Goal: Task Accomplishment & Management: Manage account settings

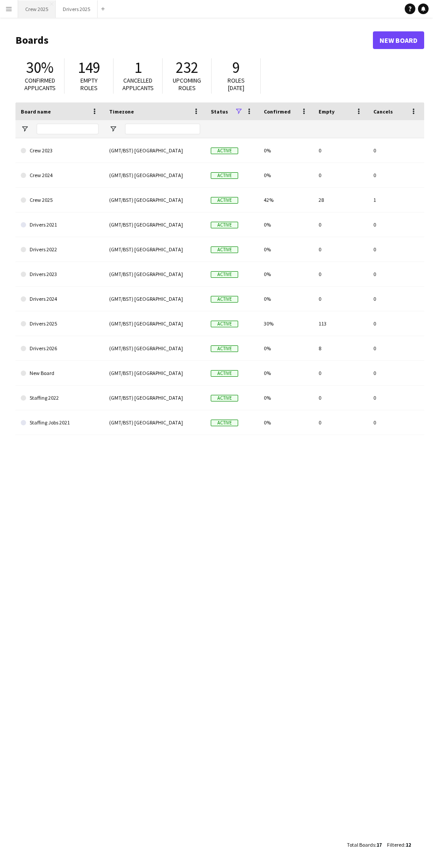
click at [37, 9] on button "Crew 2025 Close" at bounding box center [37, 8] width 38 height 17
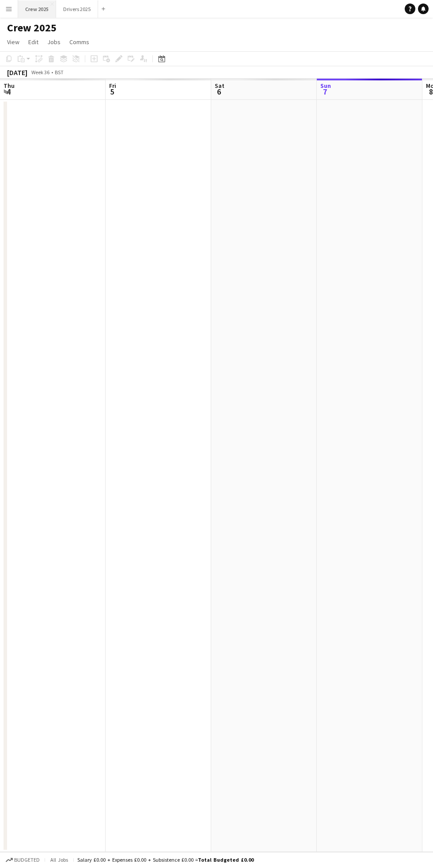
scroll to position [0, 211]
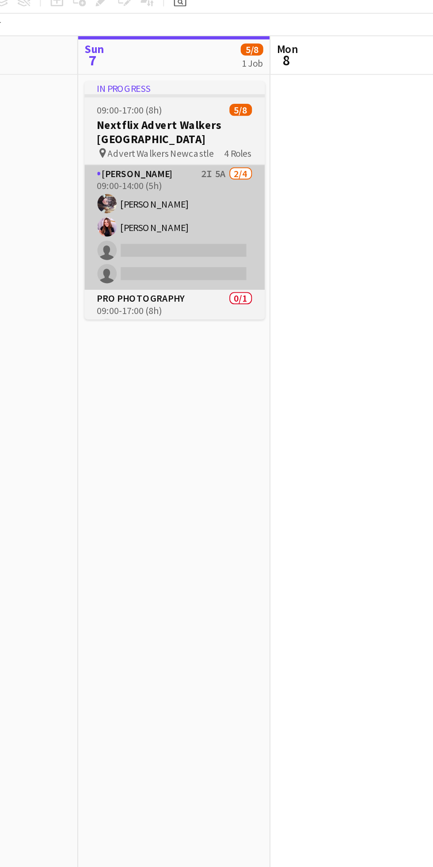
click at [173, 190] on app-card-role "Advert Walkers 2I 5A [DATE] 09:00-14:00 (5h) [PERSON_NAME] [PERSON_NAME] single…" at bounding box center [158, 183] width 99 height 68
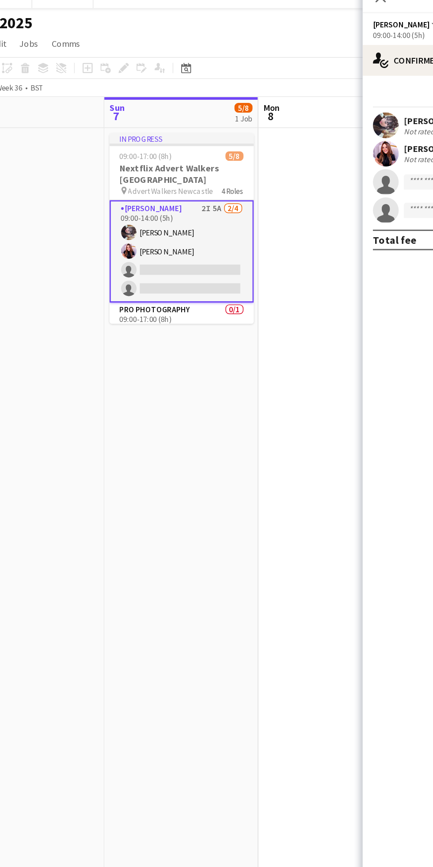
scroll to position [0, 212]
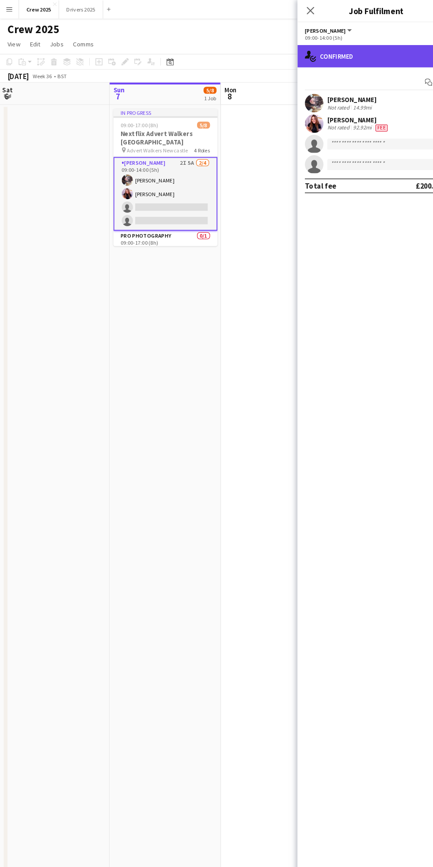
click at [368, 54] on div "single-neutral-actions-check-2 Confirmed" at bounding box center [358, 53] width 150 height 21
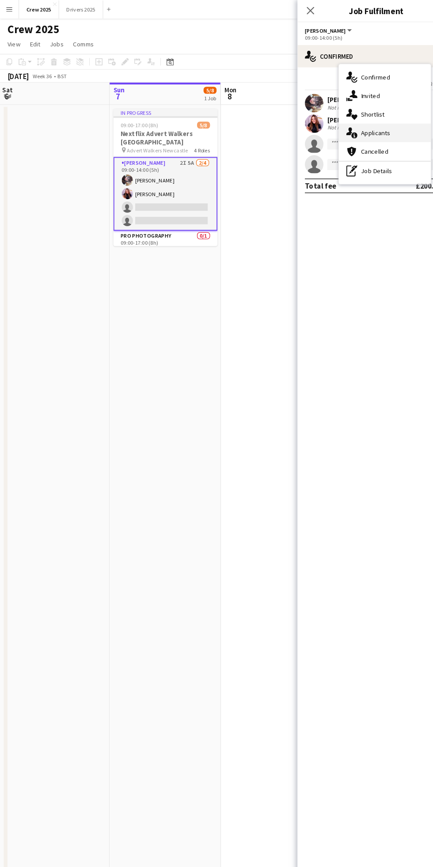
click at [387, 123] on div "single-neutral-actions-information Applicants" at bounding box center [365, 126] width 87 height 18
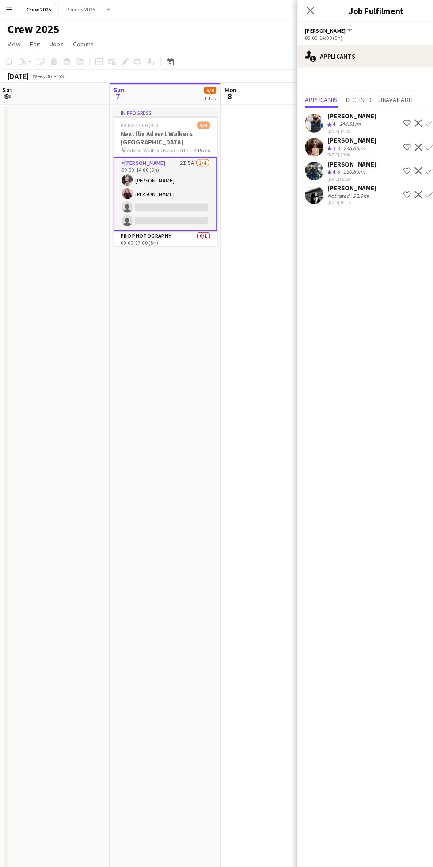
click at [230, 296] on app-date-cell at bounding box center [263, 476] width 106 height 752
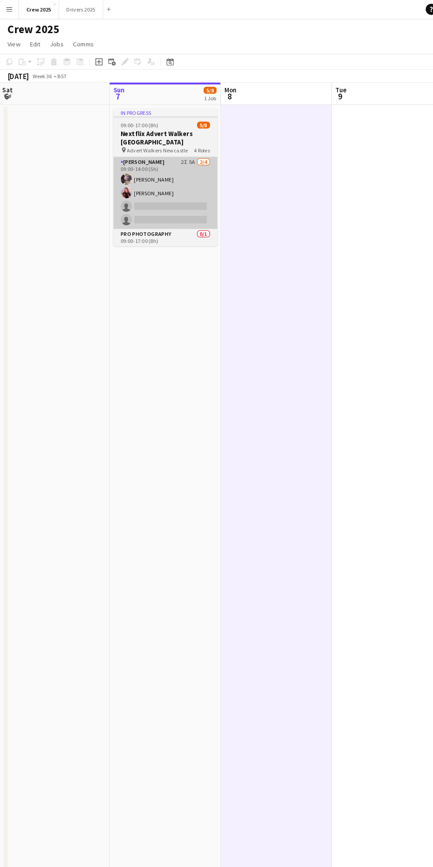
click at [166, 194] on app-card-role "Advert Walkers 2I 5A [DATE] 09:00-14:00 (5h) [PERSON_NAME] [PERSON_NAME] single…" at bounding box center [157, 183] width 99 height 68
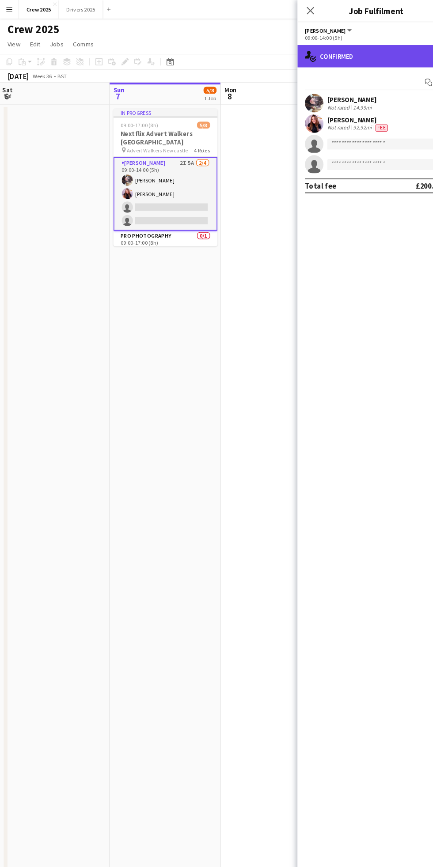
click at [360, 46] on div "single-neutral-actions-check-2 Confirmed" at bounding box center [358, 53] width 150 height 21
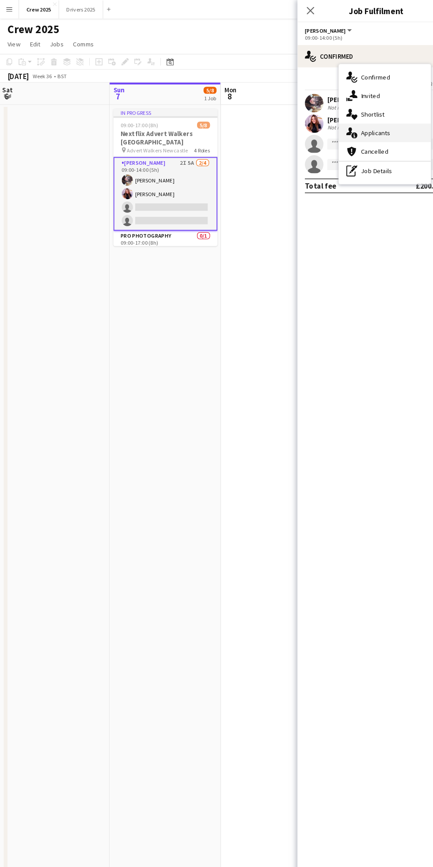
click at [393, 130] on div "single-neutral-actions-information Applicants" at bounding box center [365, 126] width 87 height 18
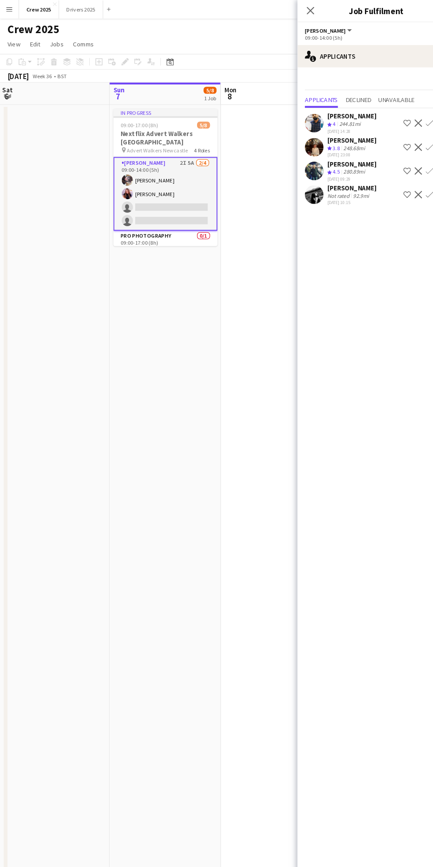
click at [208, 321] on app-date-cell "In progress 09:00-17:00 (8h) 5/8 Nextflix Advert Walkers Newcastle pin Advert W…" at bounding box center [157, 476] width 106 height 752
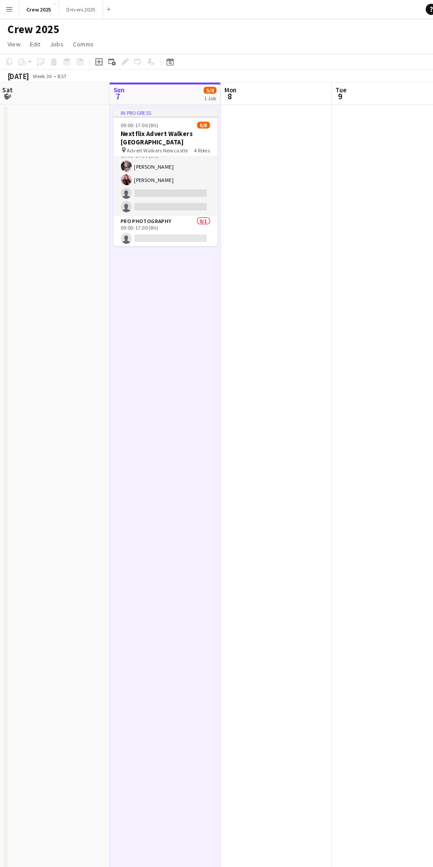
scroll to position [87, 0]
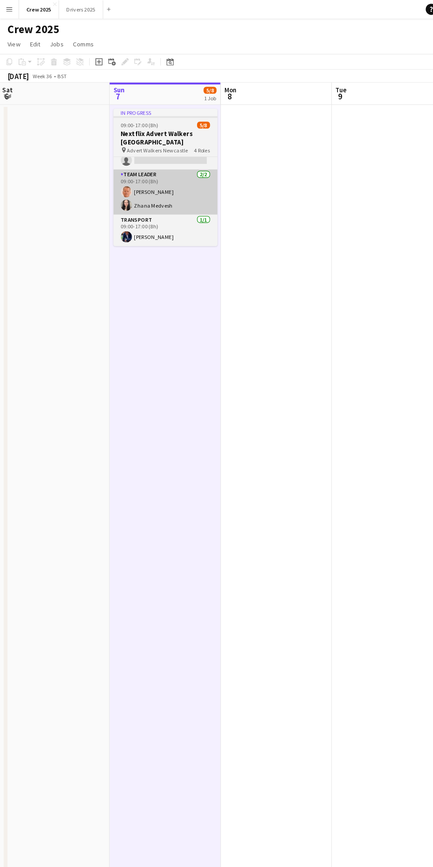
click at [162, 190] on app-card-role "Team Leader [DATE] 09:00-17:00 (8h) [PERSON_NAME] [PERSON_NAME]" at bounding box center [157, 182] width 99 height 43
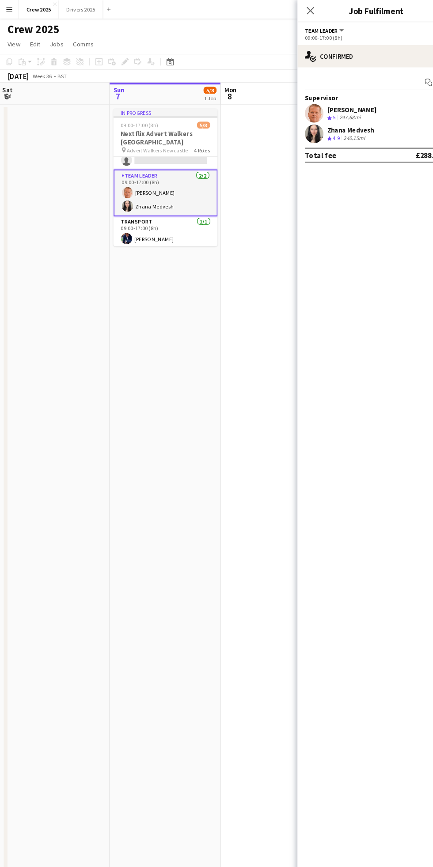
click at [373, 105] on div "[PERSON_NAME] Crew rating 5 247.68mi" at bounding box center [358, 108] width 150 height 18
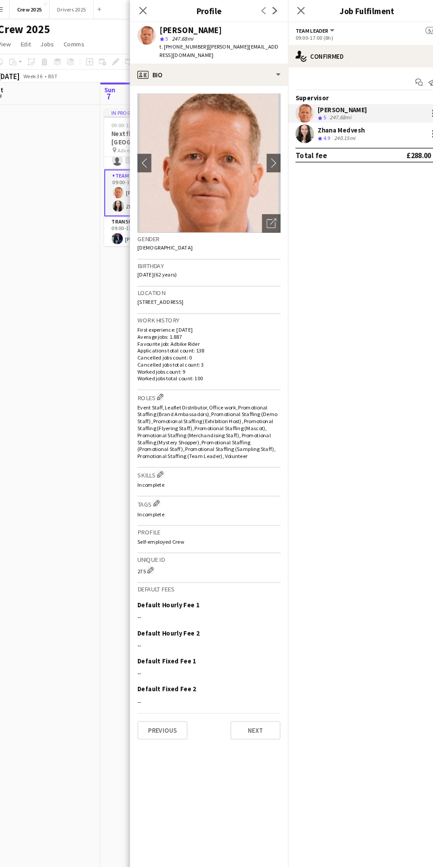
scroll to position [0, 0]
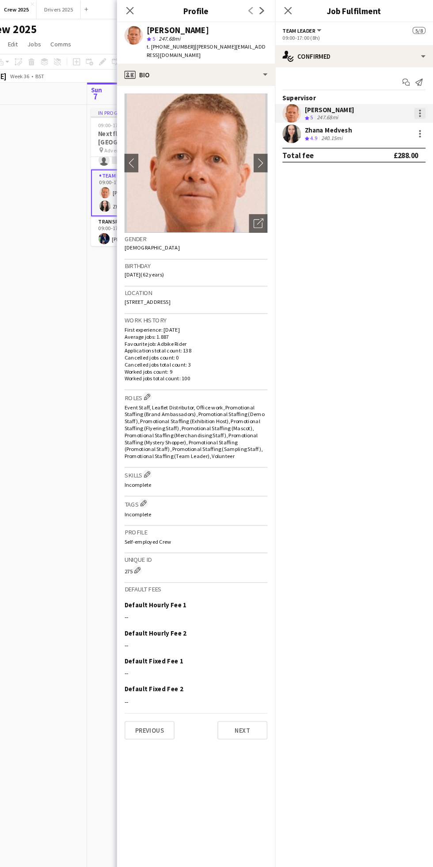
click at [420, 108] on div at bounding box center [420, 108] width 2 height 2
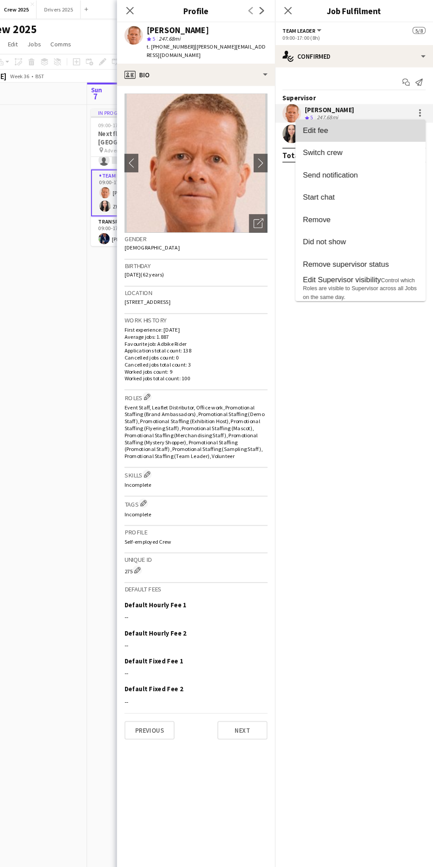
click at [394, 124] on span "Edit fee" at bounding box center [363, 124] width 109 height 8
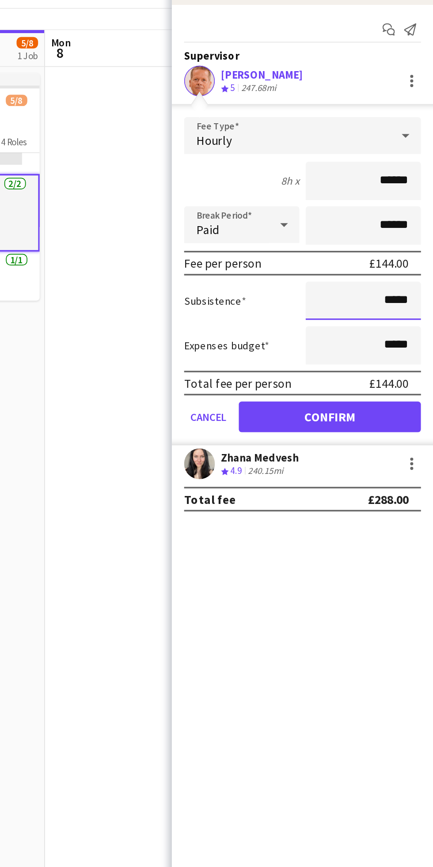
click at [403, 234] on input "*****" at bounding box center [392, 234] width 66 height 22
type input "******"
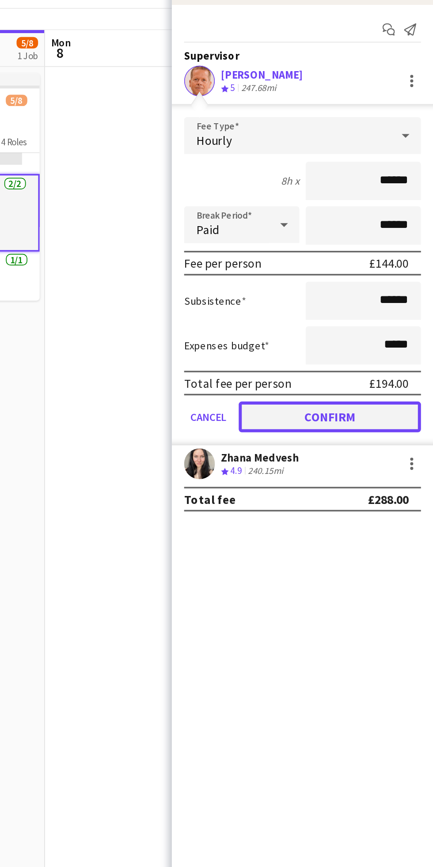
click at [380, 304] on button "Confirm" at bounding box center [373, 301] width 105 height 18
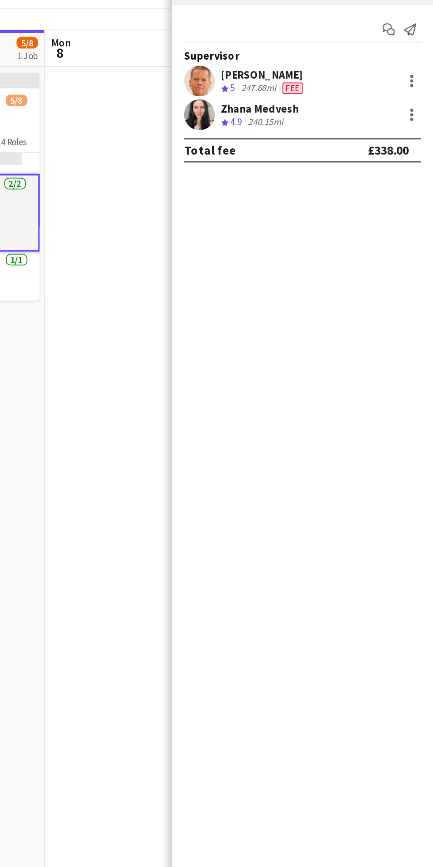
click at [245, 322] on app-date-cell at bounding box center [263, 476] width 106 height 752
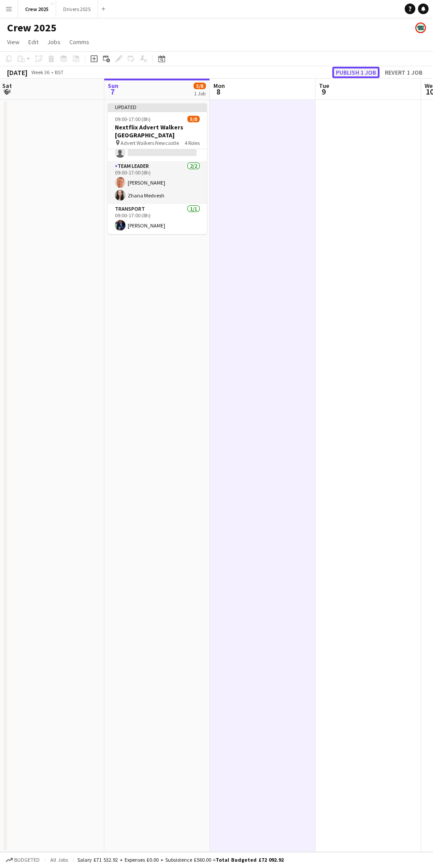
click at [352, 72] on button "Publish 1 job" at bounding box center [355, 72] width 47 height 11
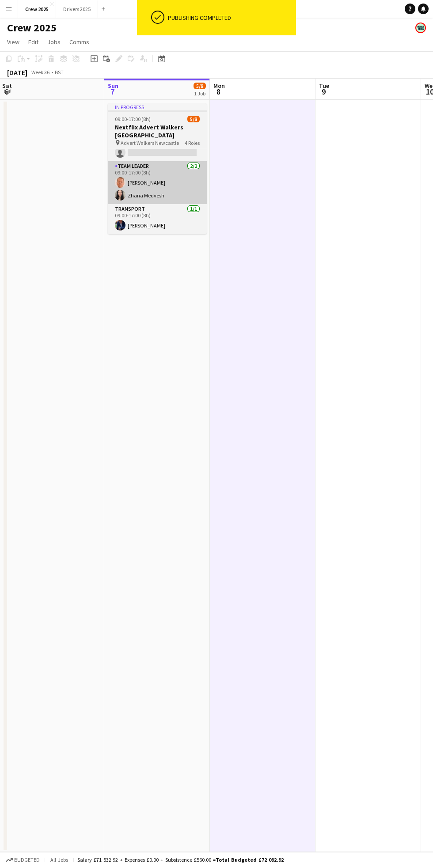
click at [157, 191] on app-card-role "Team Leader [DATE] 09:00-17:00 (8h) [PERSON_NAME] [PERSON_NAME]" at bounding box center [157, 182] width 99 height 43
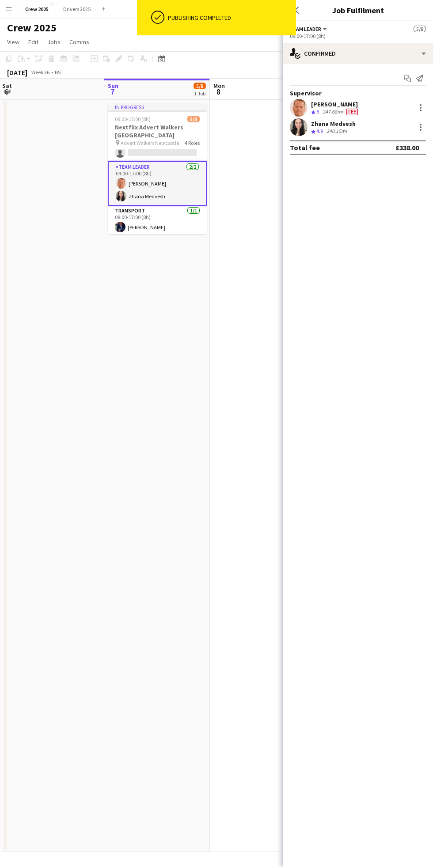
click at [324, 113] on div "247.68mi" at bounding box center [332, 112] width 24 height 8
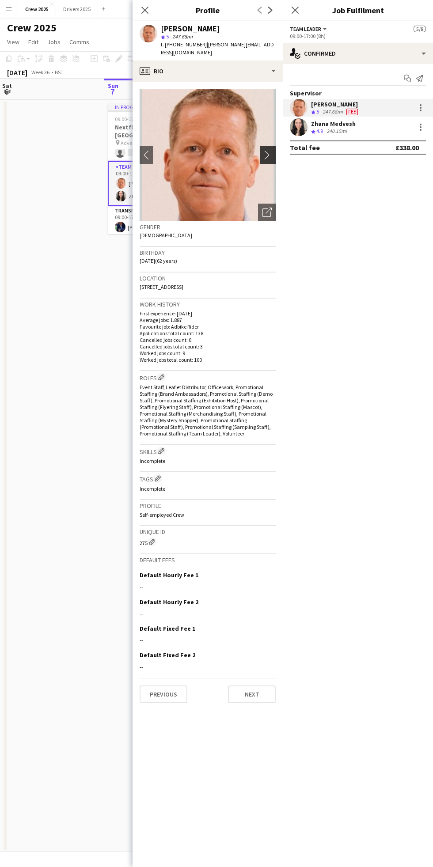
click at [270, 150] on app-icon "chevron-right" at bounding box center [269, 154] width 14 height 9
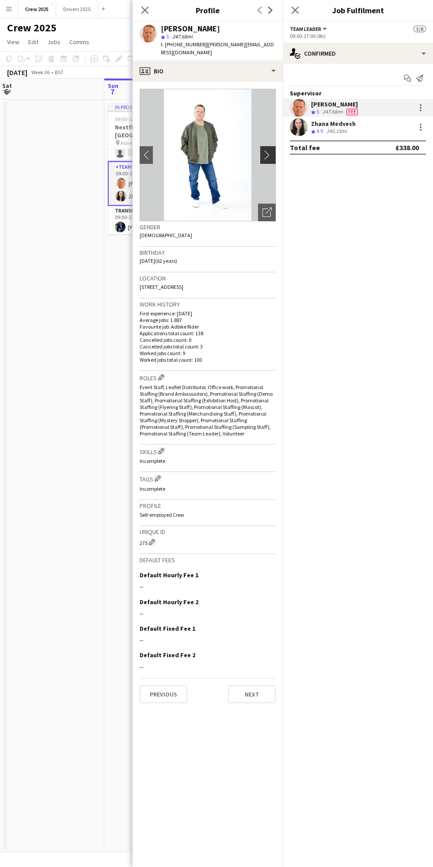
click at [263, 150] on app-icon "chevron-right" at bounding box center [269, 154] width 14 height 9
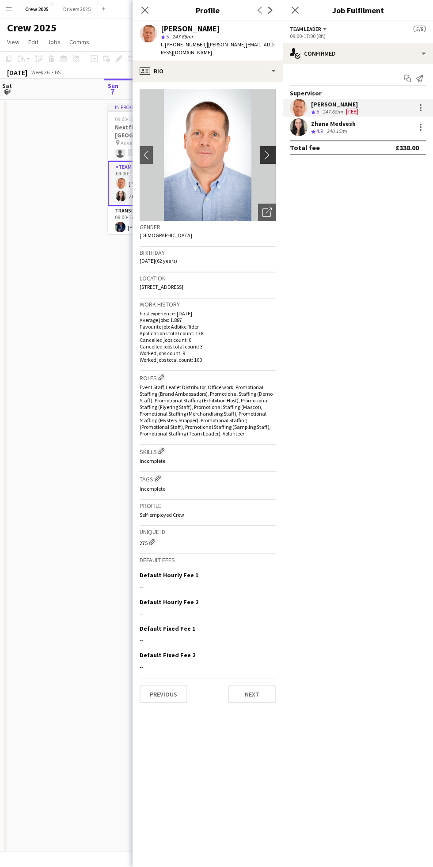
click at [265, 150] on app-icon "chevron-right" at bounding box center [269, 154] width 14 height 9
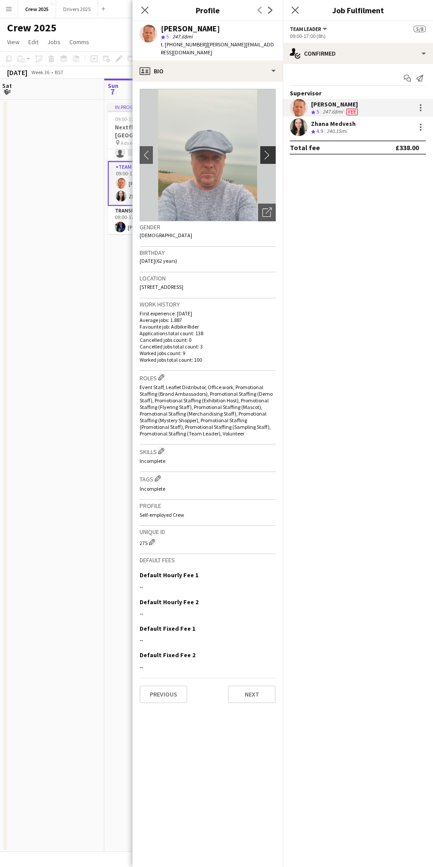
click at [264, 150] on app-icon "chevron-right" at bounding box center [269, 154] width 14 height 9
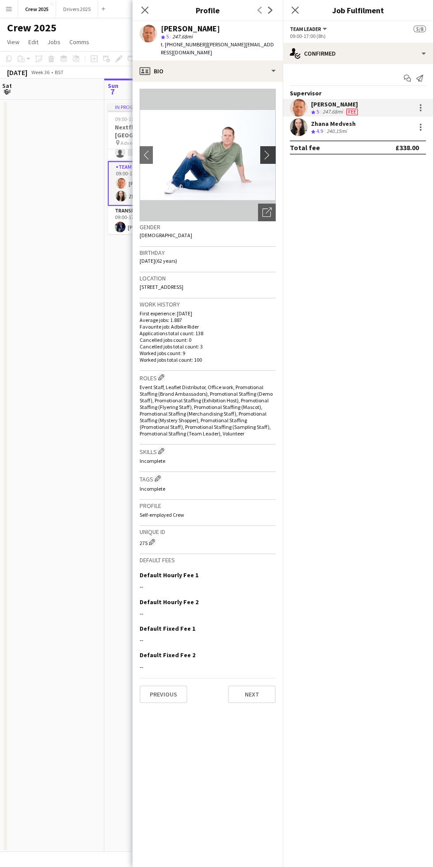
click at [264, 150] on app-icon "chevron-right" at bounding box center [269, 154] width 14 height 9
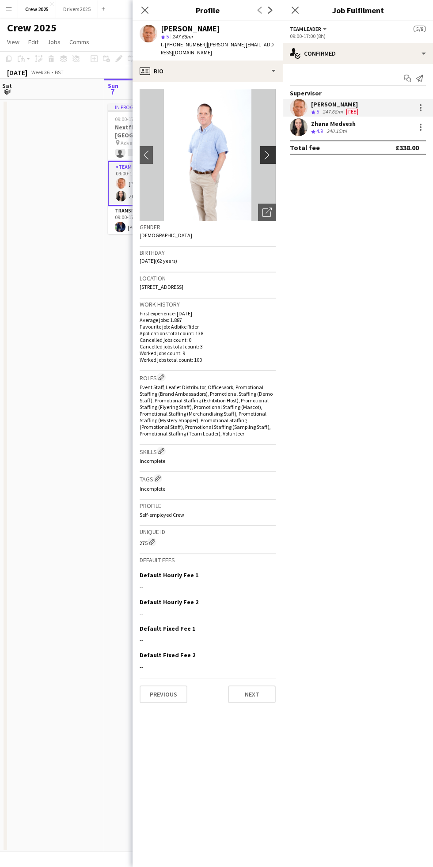
click at [264, 150] on app-icon "chevron-right" at bounding box center [269, 154] width 14 height 9
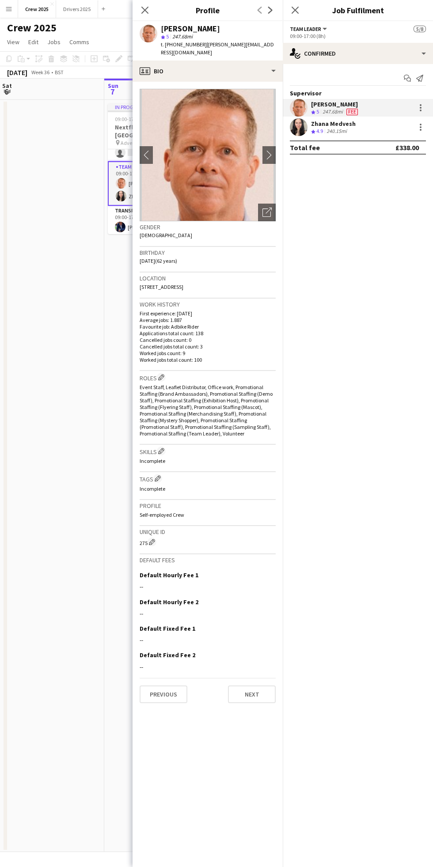
click at [95, 532] on app-date-cell at bounding box center [52, 476] width 106 height 752
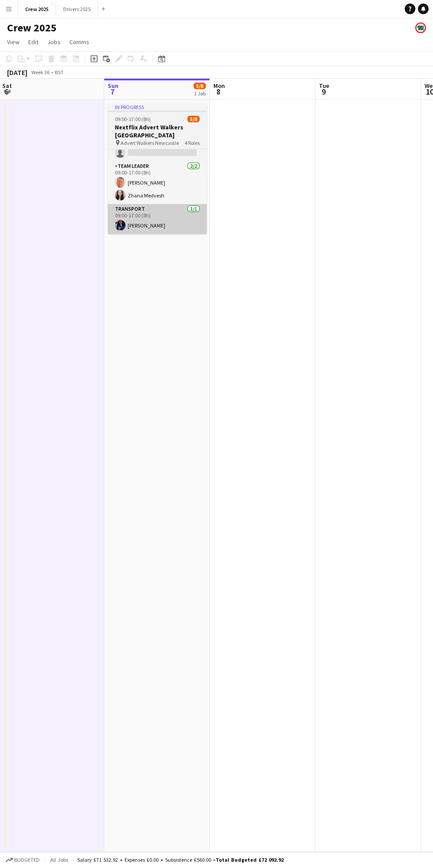
click at [162, 225] on app-card-role "Transport [DATE] 09:00-17:00 (8h) [PERSON_NAME]" at bounding box center [157, 219] width 99 height 30
